Goal: Task Accomplishment & Management: Use online tool/utility

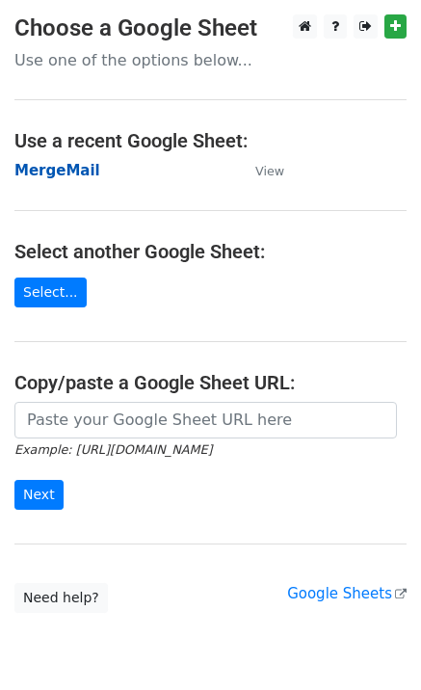
click at [75, 177] on strong "MergeMail" at bounding box center [57, 170] width 86 height 17
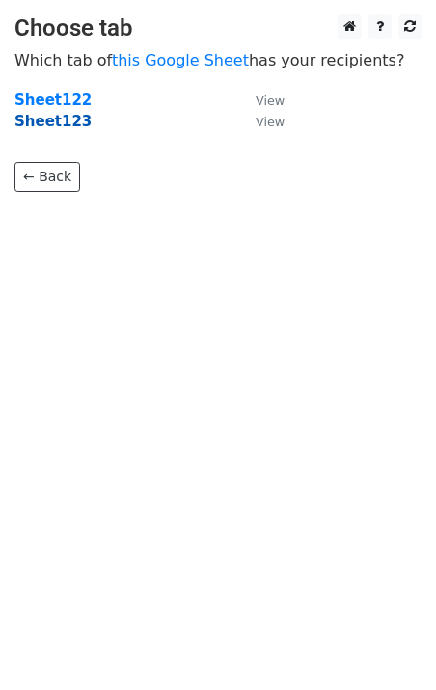
click at [63, 127] on strong "Sheet123" at bounding box center [52, 121] width 77 height 17
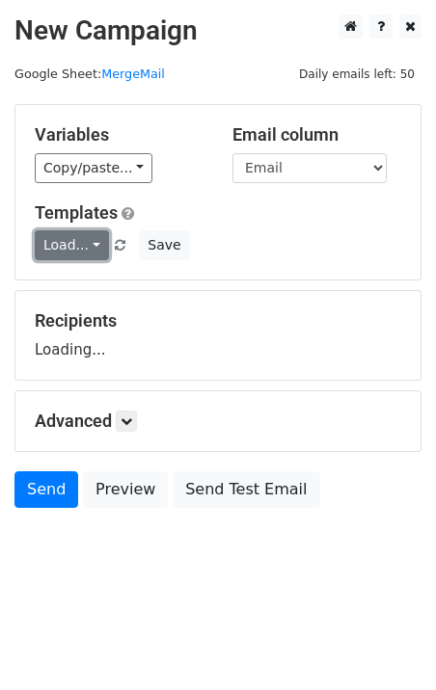
click at [83, 253] on link "Load..." at bounding box center [72, 245] width 74 height 30
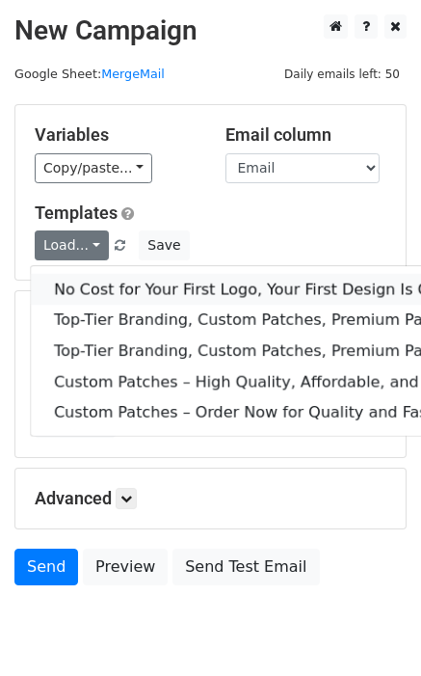
click at [126, 295] on link "No Cost for Your First Logo, Your First Design Is On Us!" at bounding box center [312, 289] width 562 height 31
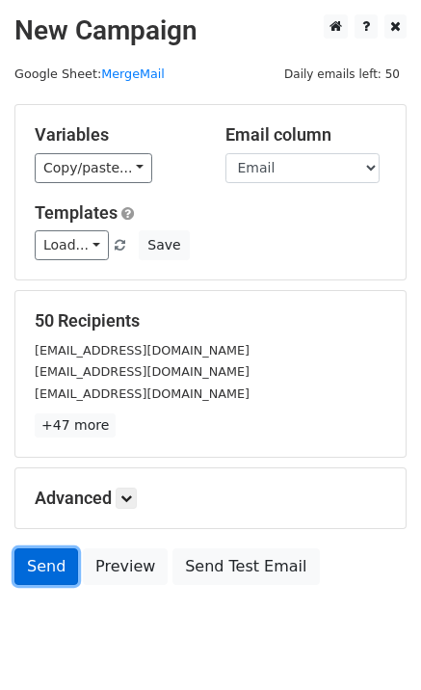
click at [57, 561] on link "Send" at bounding box center [46, 567] width 64 height 37
